Goal: Information Seeking & Learning: Find specific page/section

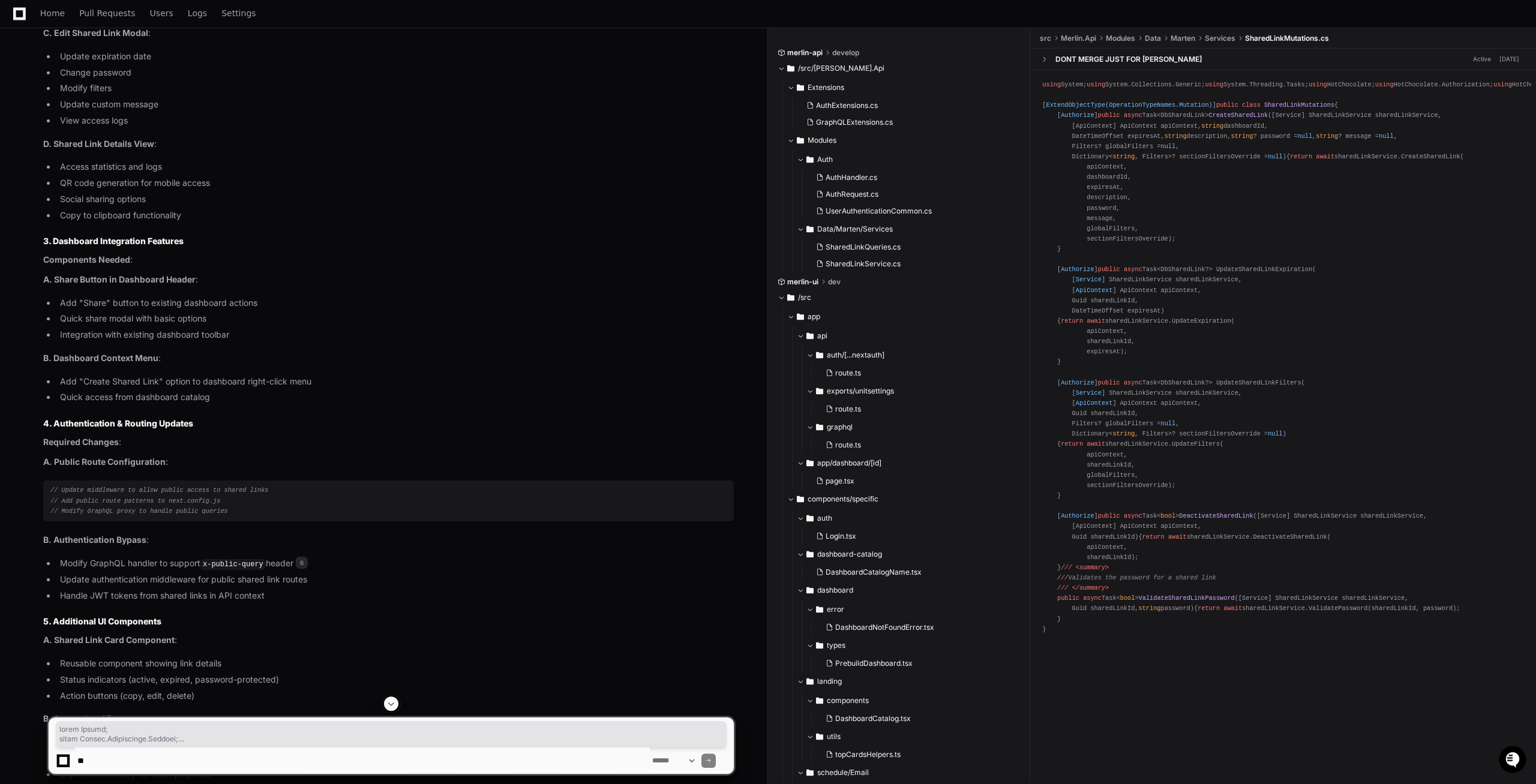
scroll to position [1716, 0]
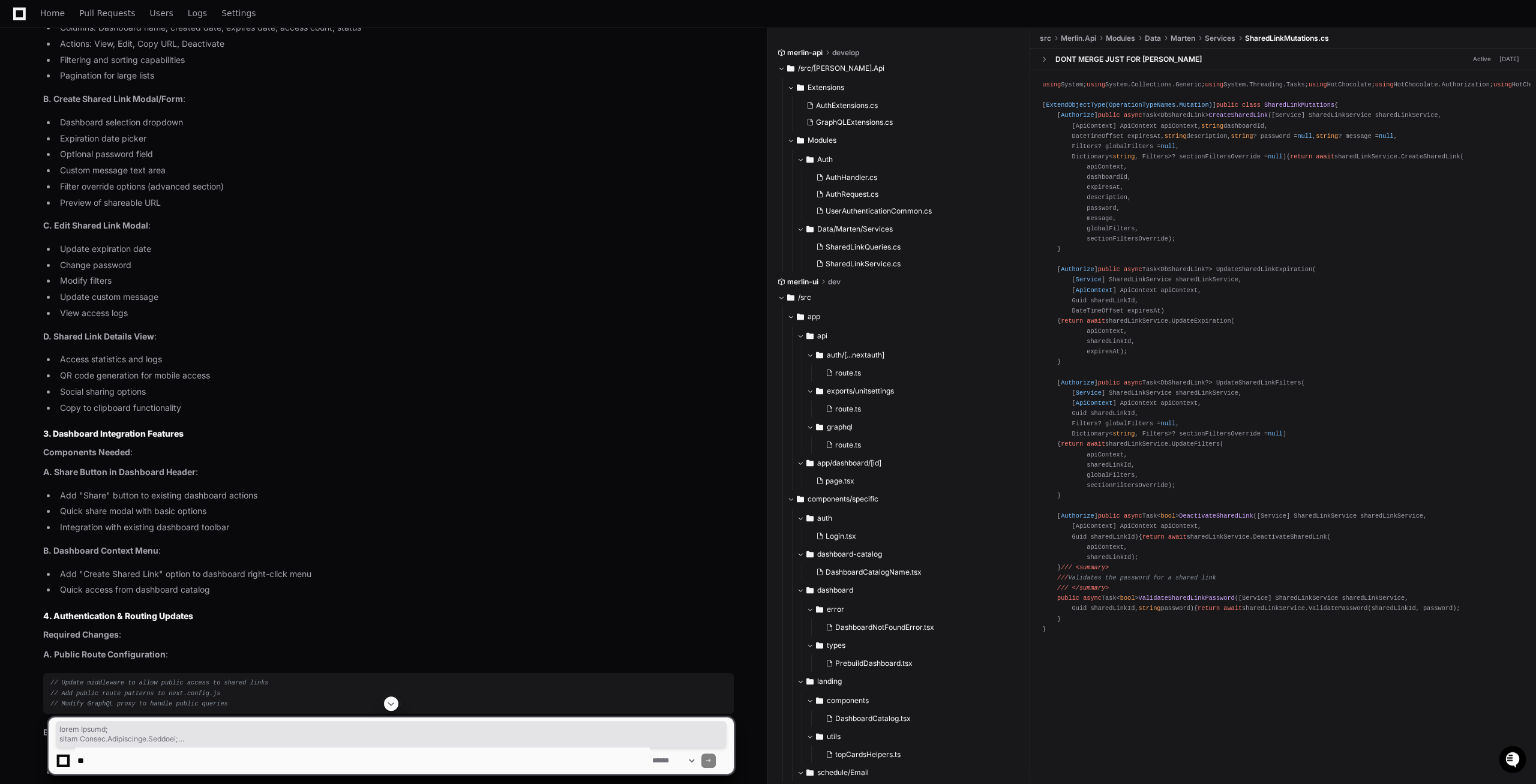
click at [481, 399] on li "Social sharing options" at bounding box center [395, 392] width 678 height 14
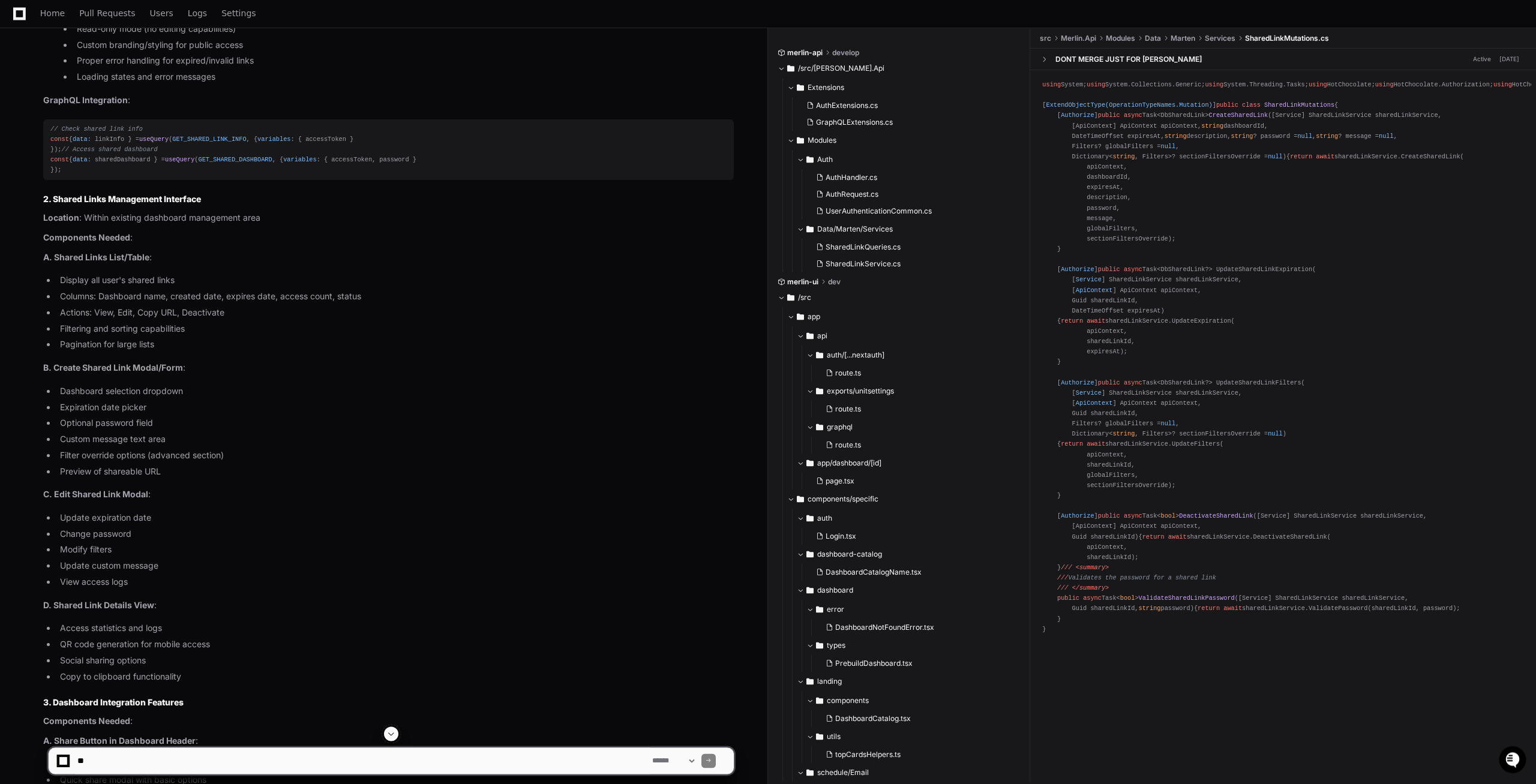
scroll to position [1410, 0]
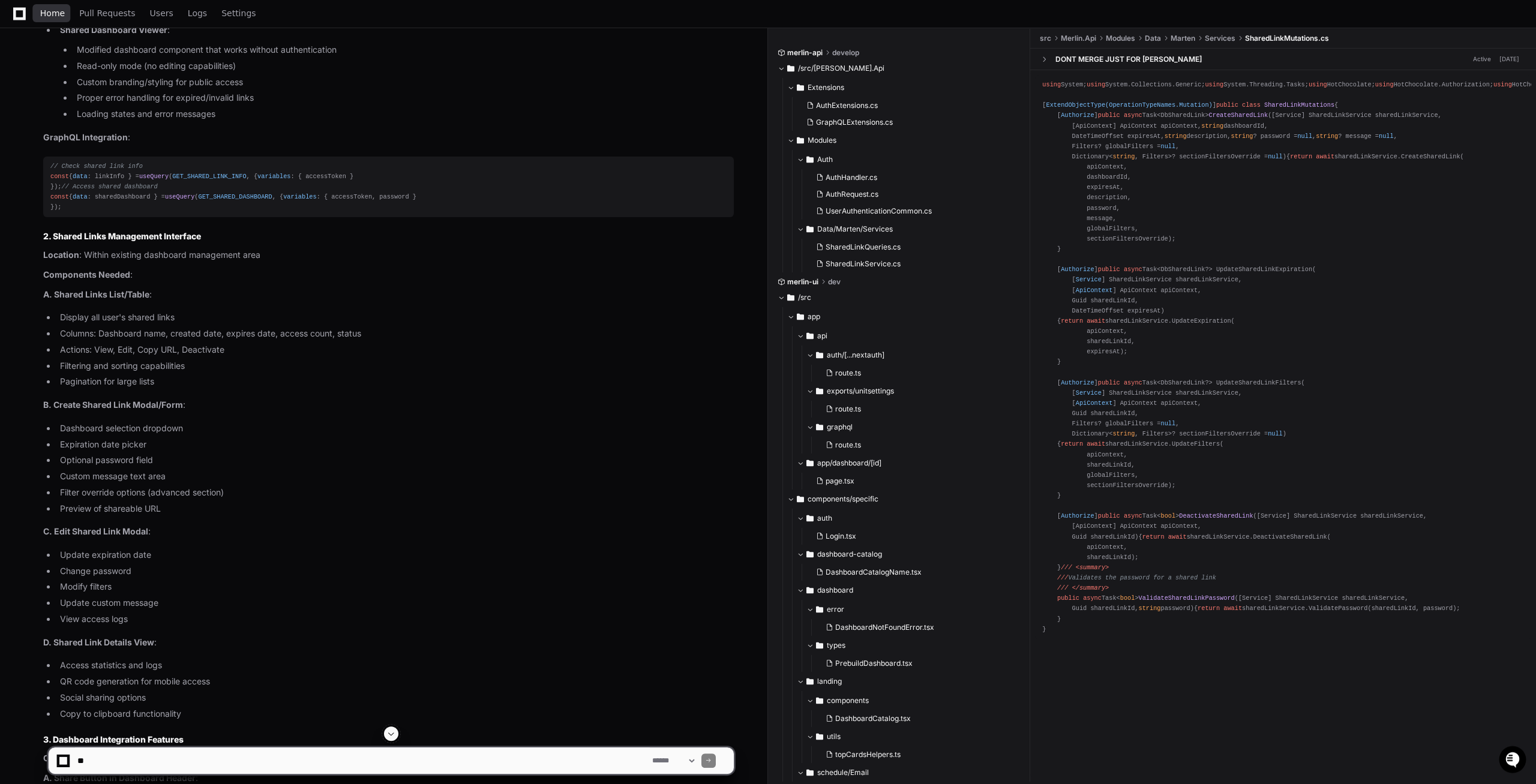
click at [43, 21] on link "Home" at bounding box center [53, 14] width 24 height 28
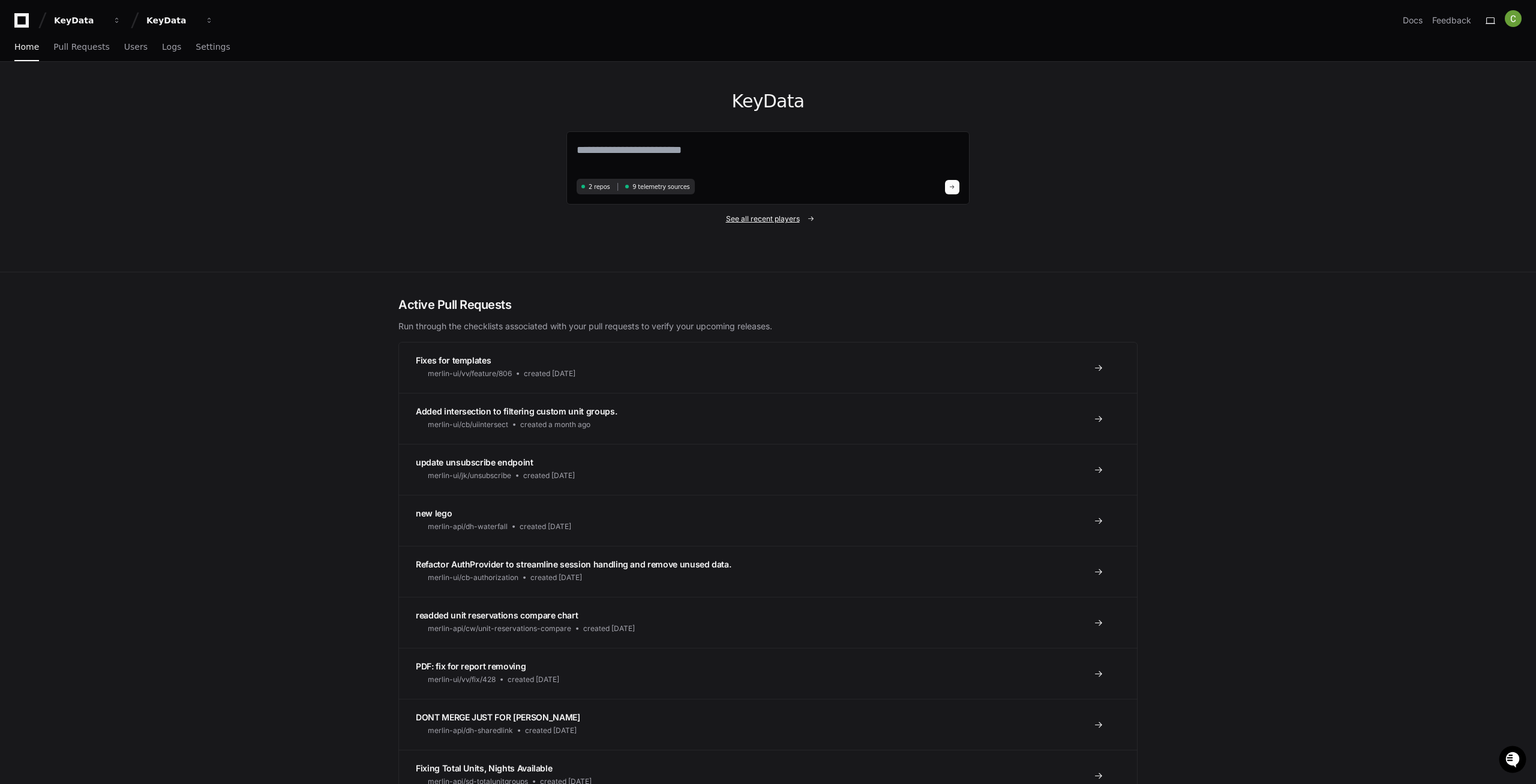
click at [779, 217] on span "See all recent players" at bounding box center [763, 219] width 73 height 10
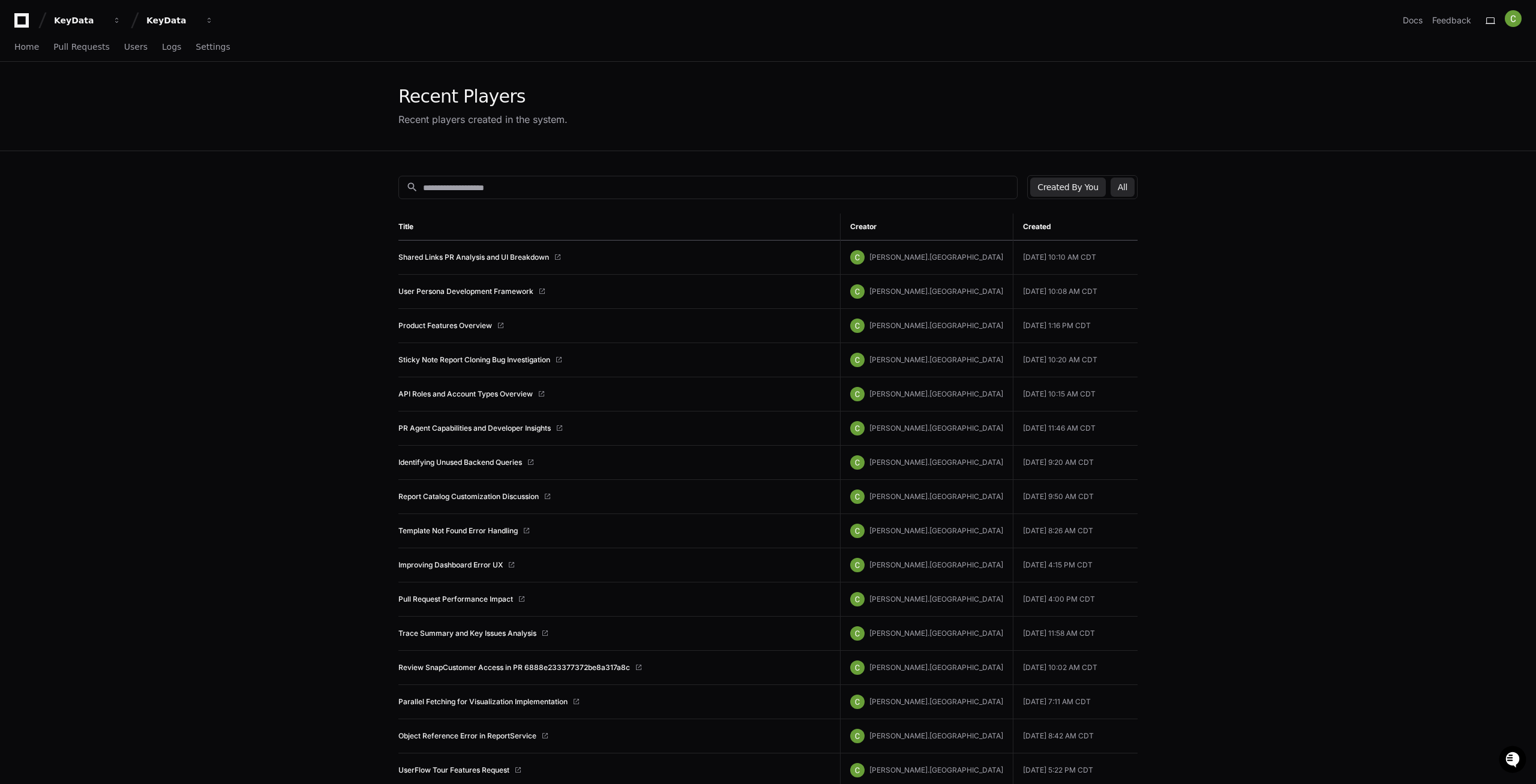
click at [1127, 182] on button "All" at bounding box center [1122, 187] width 24 height 19
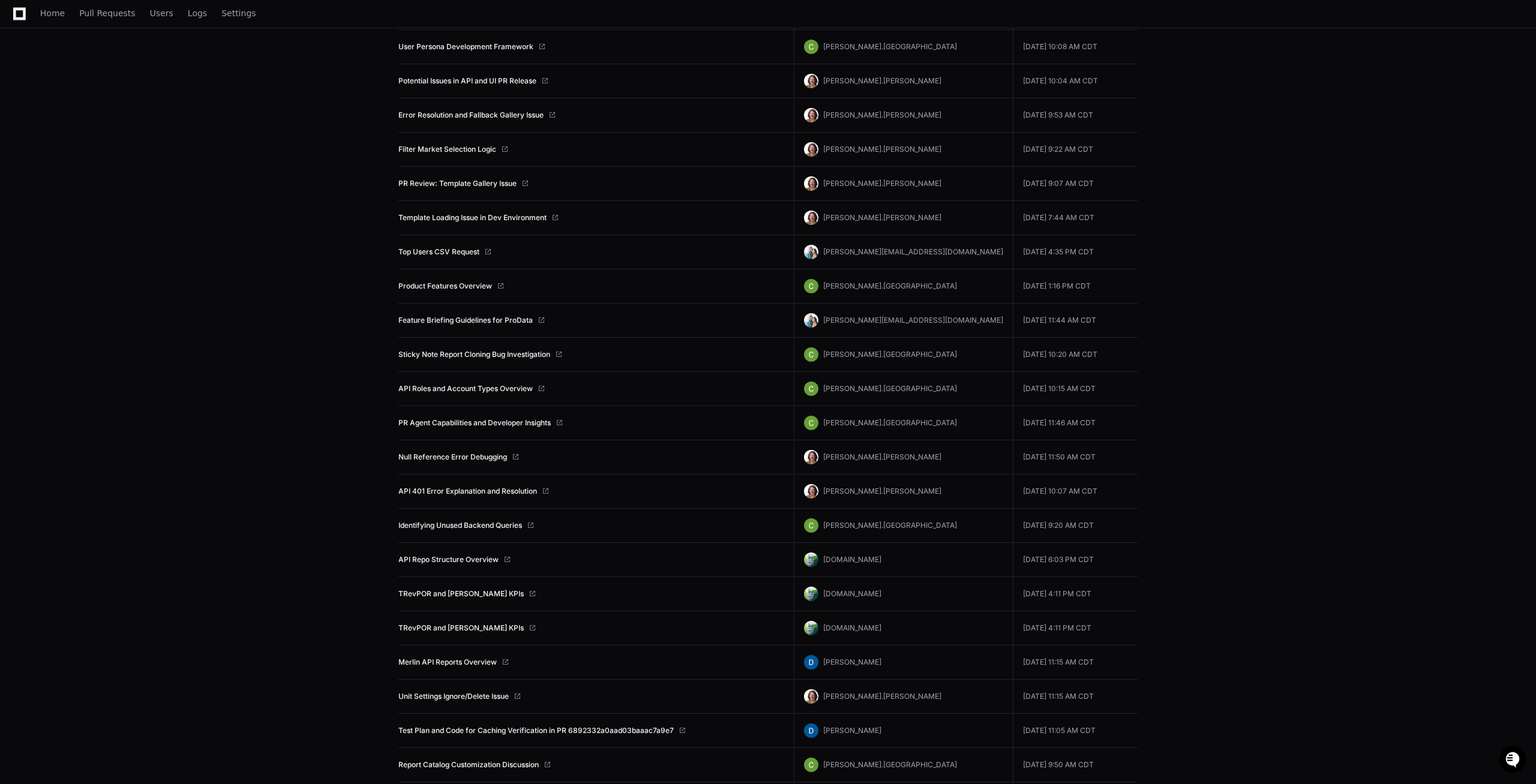
scroll to position [61, 0]
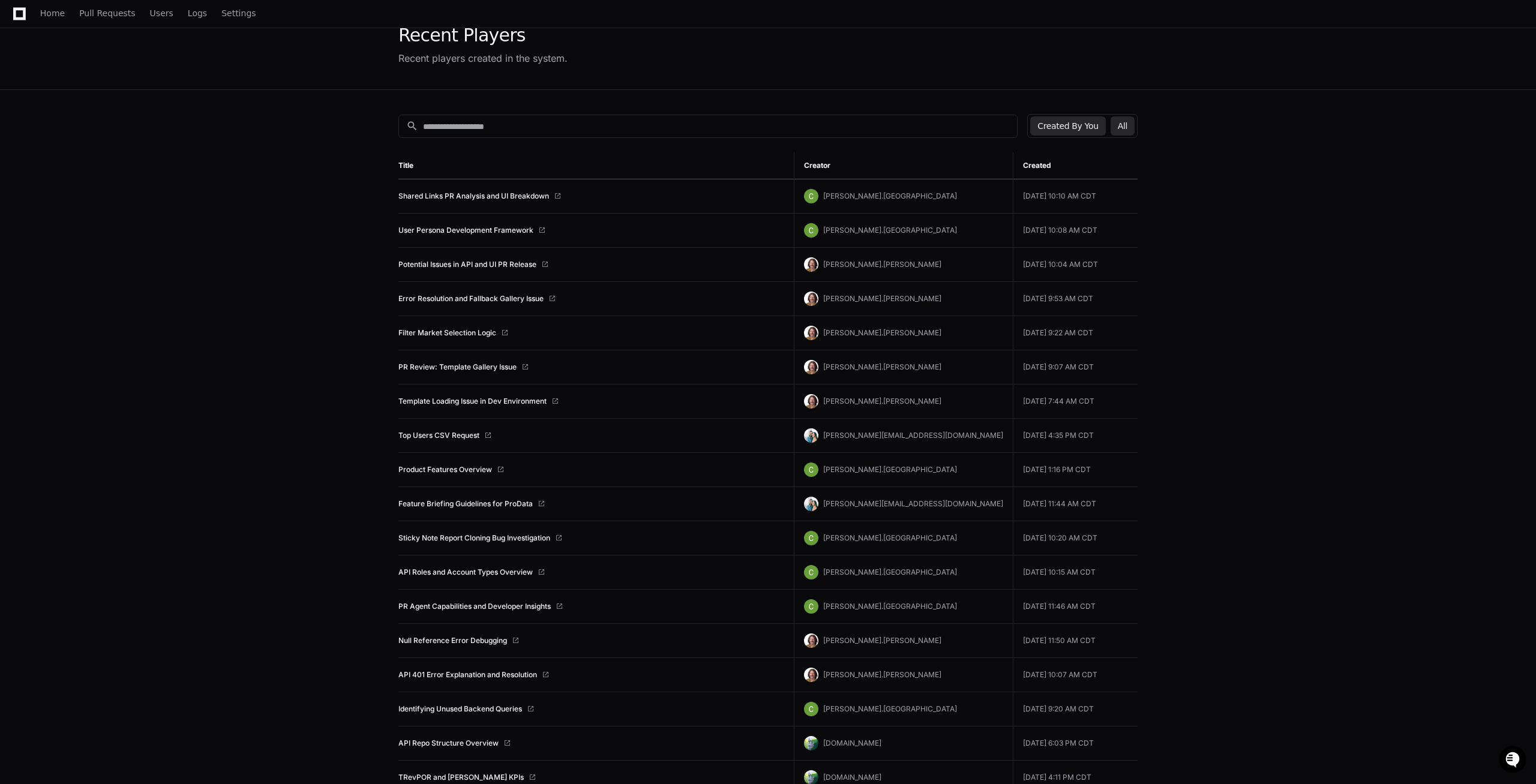
click at [1085, 128] on button "Created By You" at bounding box center [1068, 125] width 75 height 19
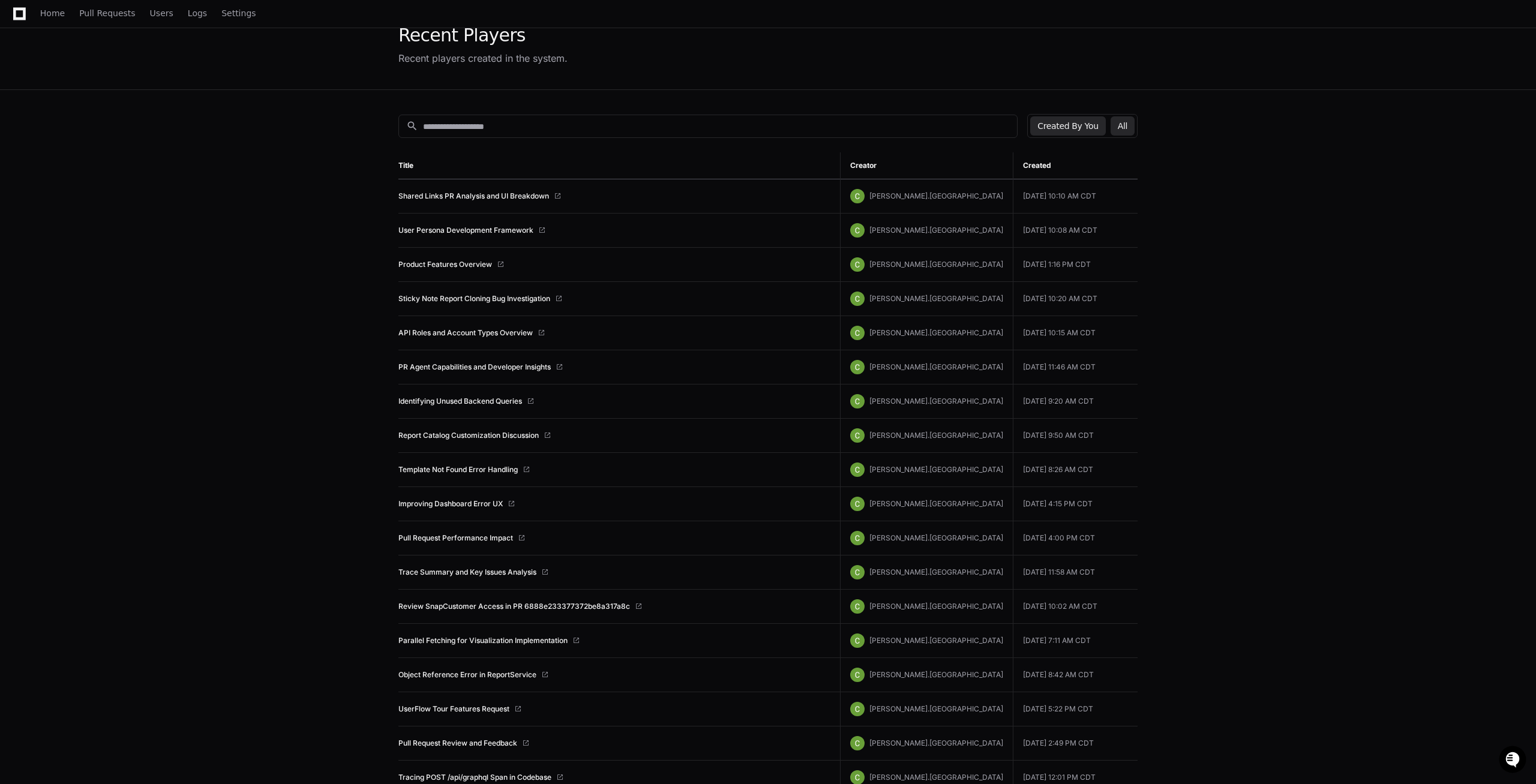
click at [1128, 127] on button "All" at bounding box center [1122, 125] width 24 height 19
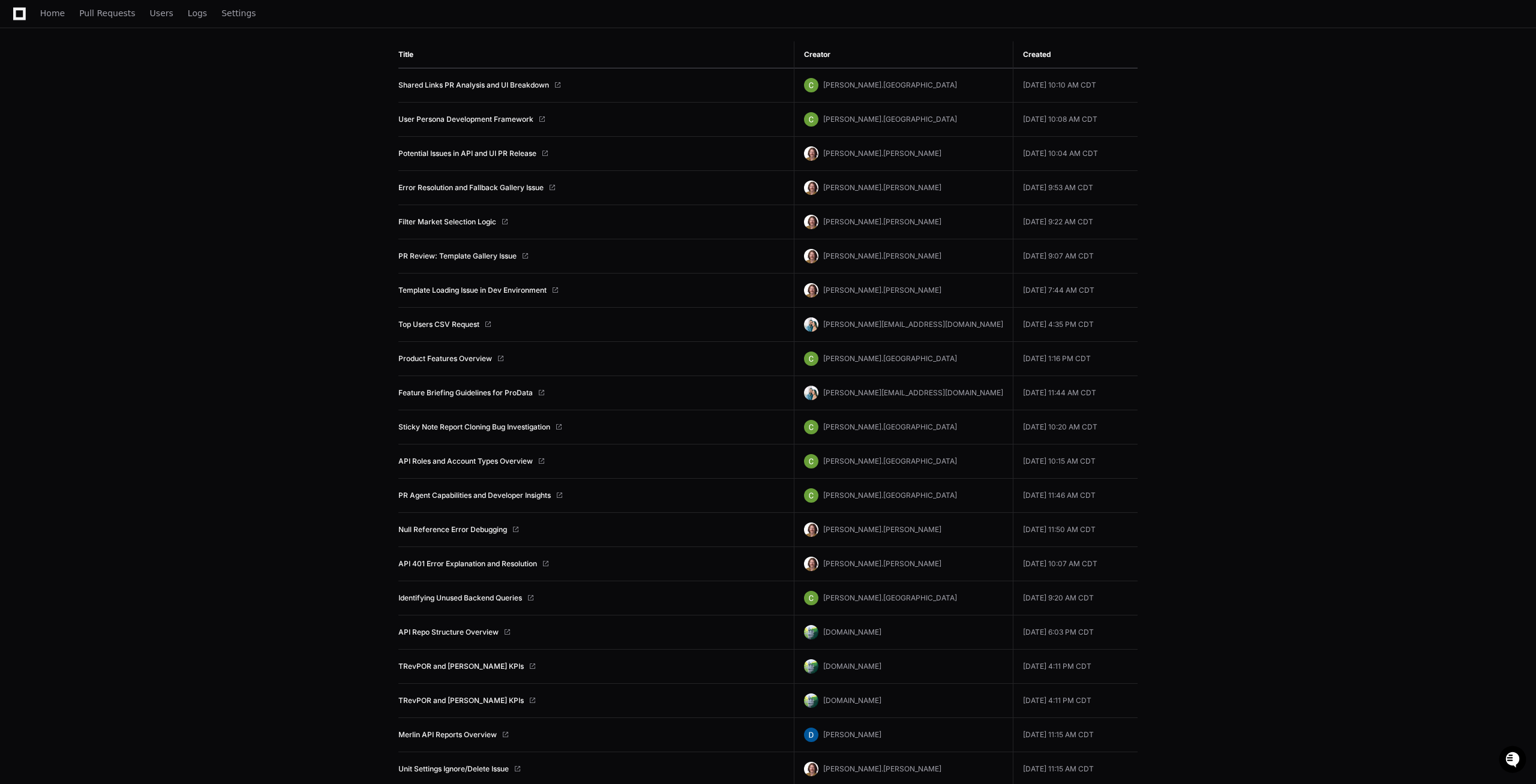
scroll to position [0, 0]
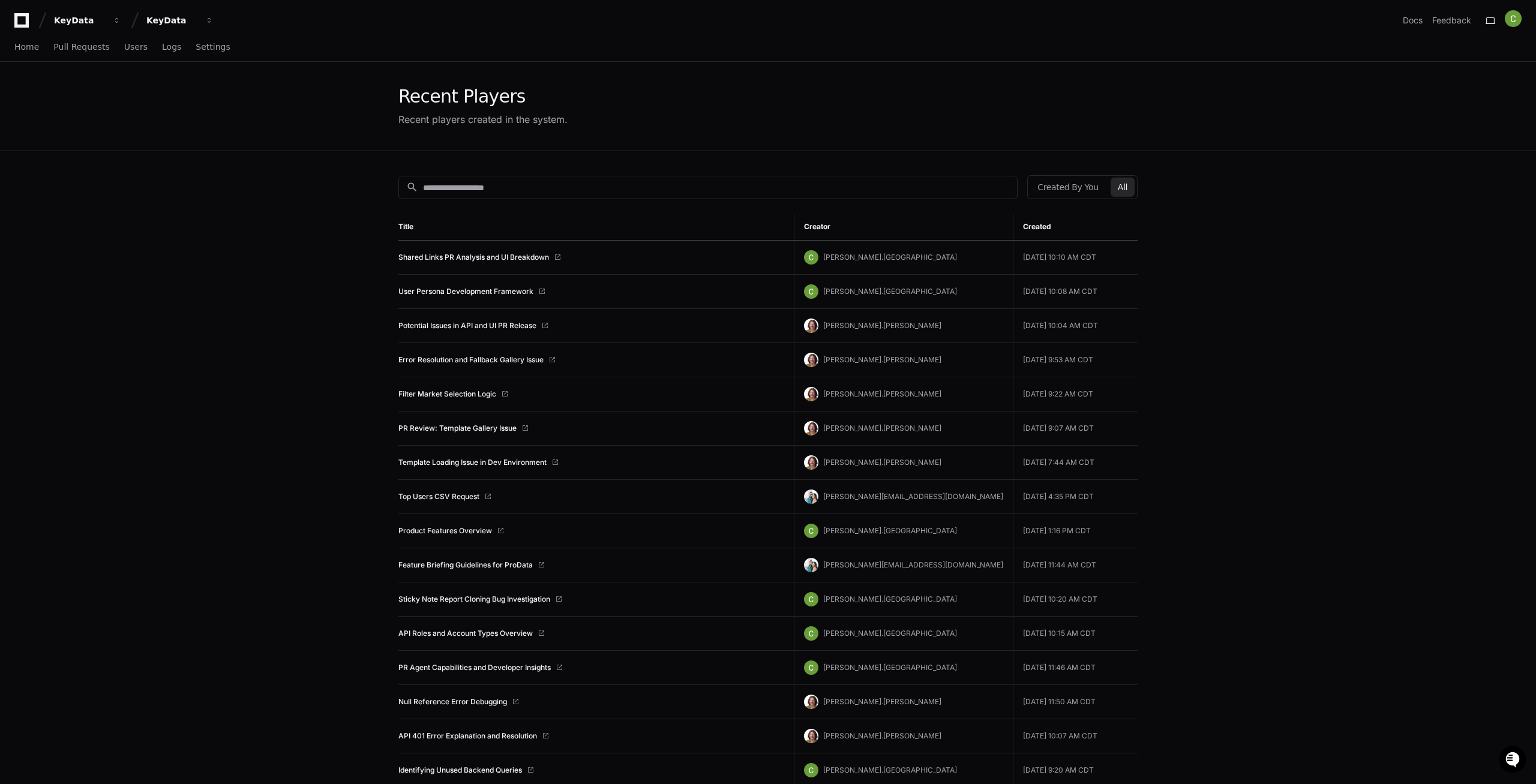
click at [467, 177] on div "search Created By You All" at bounding box center [768, 187] width 740 height 24
click at [467, 181] on div "search" at bounding box center [708, 187] width 620 height 24
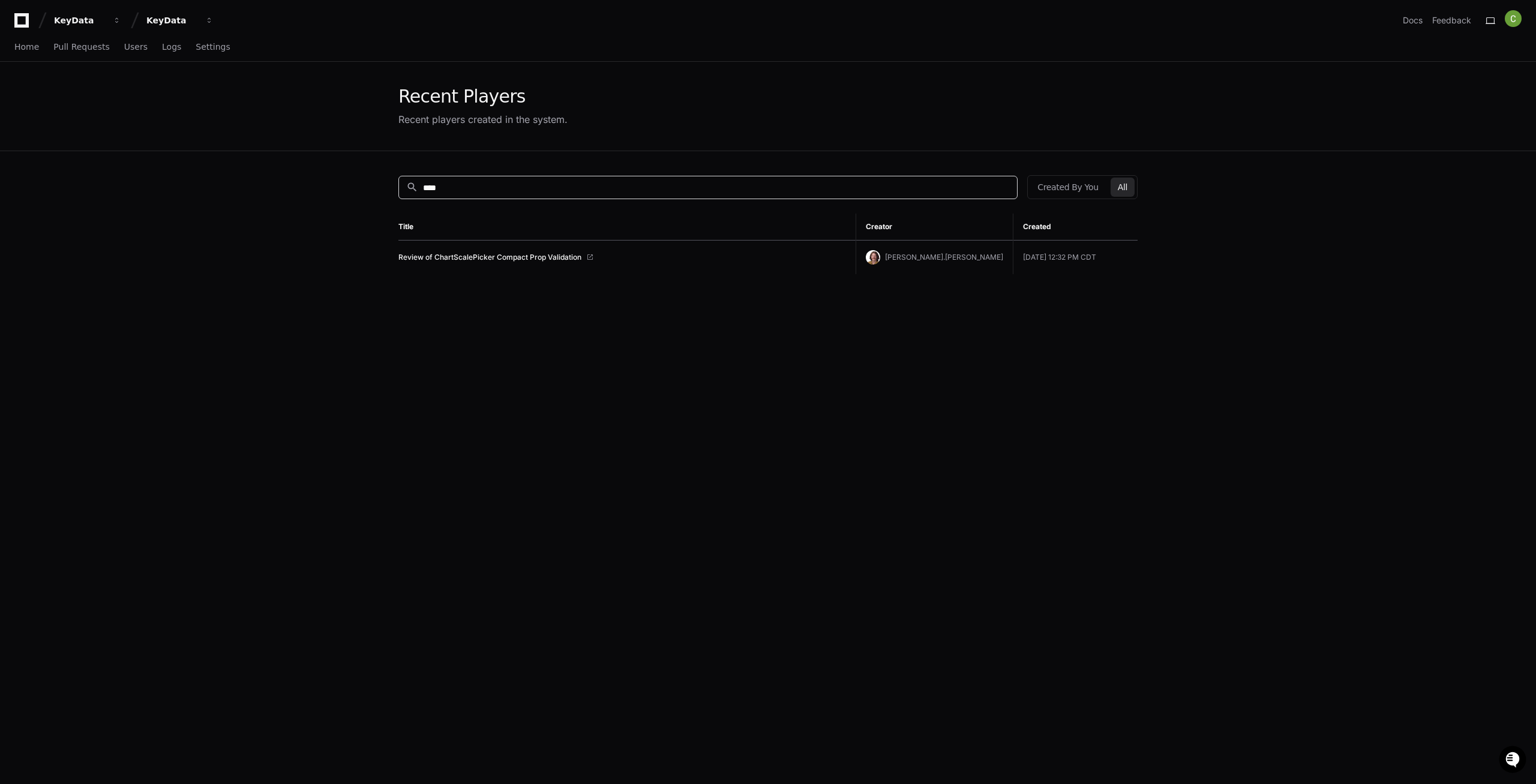
click at [506, 266] on td "Review of ChartScalePicker Compact Prop Validation" at bounding box center [627, 258] width 457 height 34
click at [509, 249] on td "Review of ChartScalePicker Compact Prop Validation" at bounding box center [627, 258] width 457 height 34
click at [507, 253] on link "Review of ChartScalePicker Compact Prop Validation" at bounding box center [490, 257] width 183 height 10
click at [506, 194] on div "search ****" at bounding box center [708, 187] width 620 height 24
click at [495, 190] on input "****" at bounding box center [716, 188] width 587 height 12
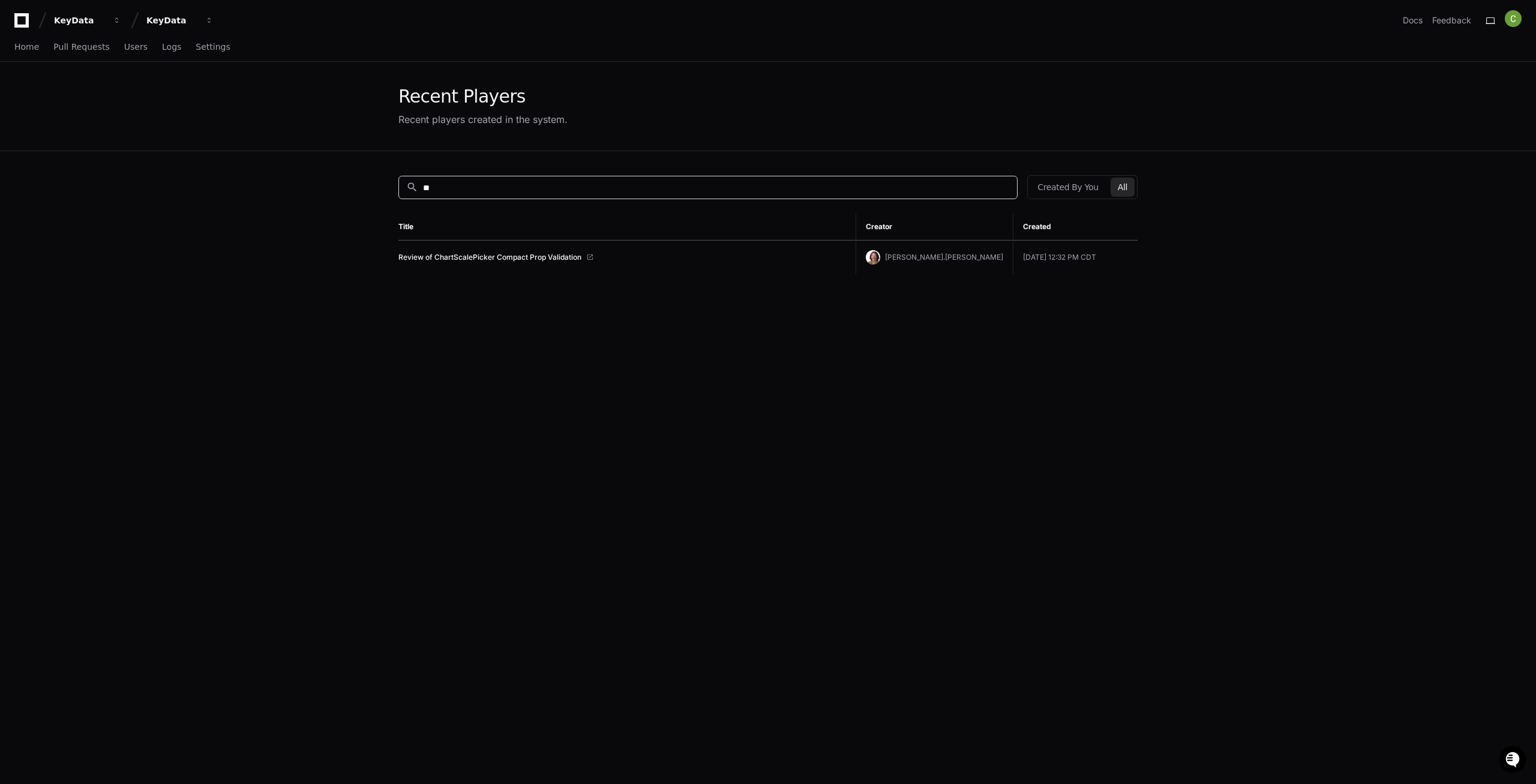
type input "*"
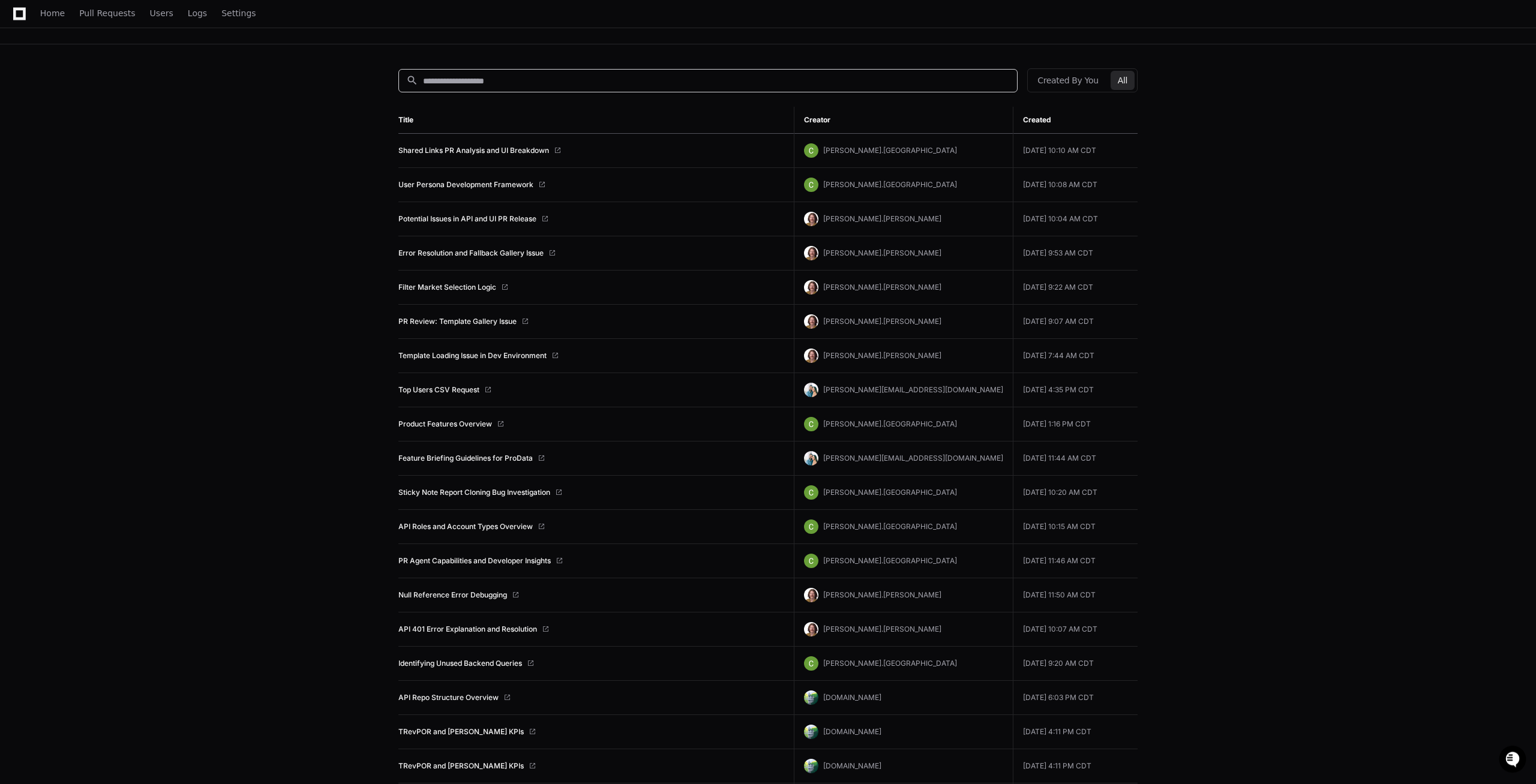
scroll to position [122, 0]
